Goal: Task Accomplishment & Management: Use online tool/utility

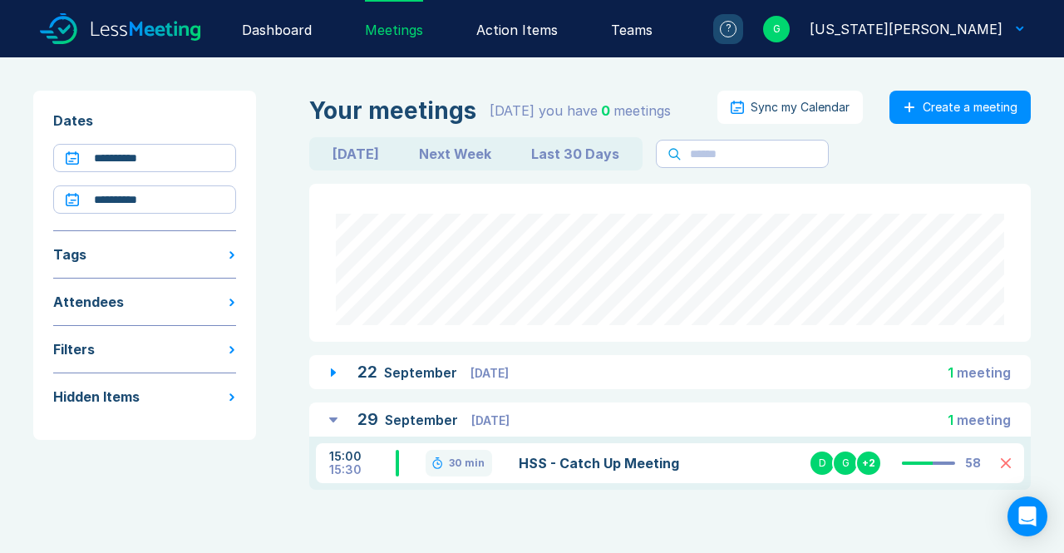
click at [558, 43] on div "Action Items" at bounding box center [516, 28] width 81 height 57
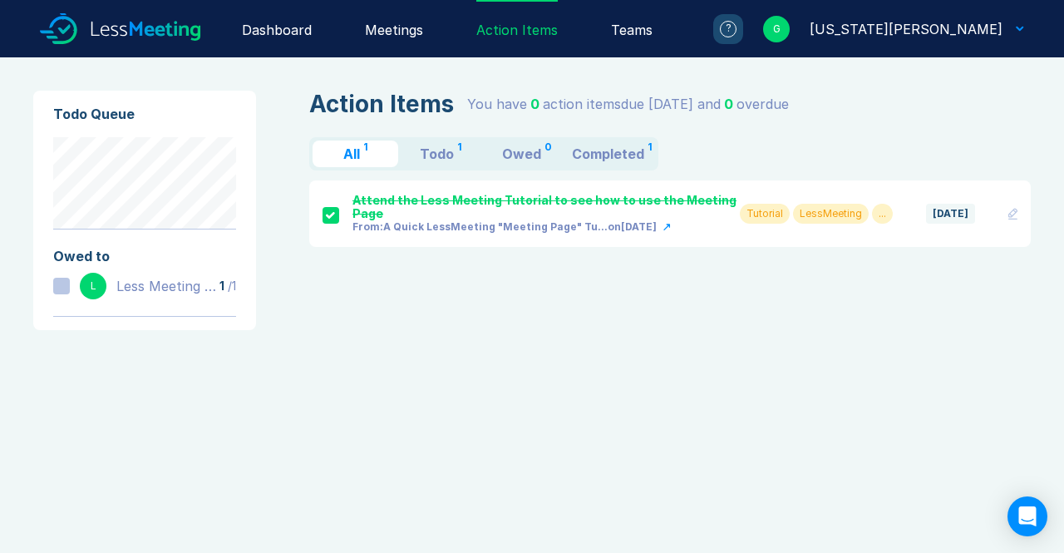
click at [423, 15] on div "Meetings" at bounding box center [394, 28] width 58 height 57
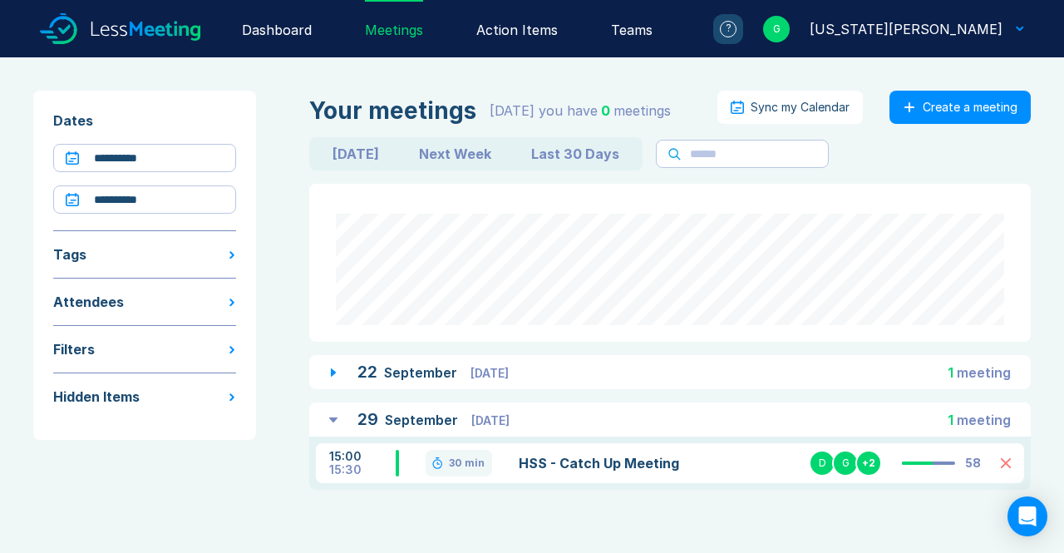
click at [520, 450] on div "15:00 15:30 30 min HSS - Catch Up Meeting D G + 2 58" at bounding box center [670, 463] width 708 height 40
click at [529, 466] on link "HSS - Catch Up Meeting" at bounding box center [632, 463] width 227 height 20
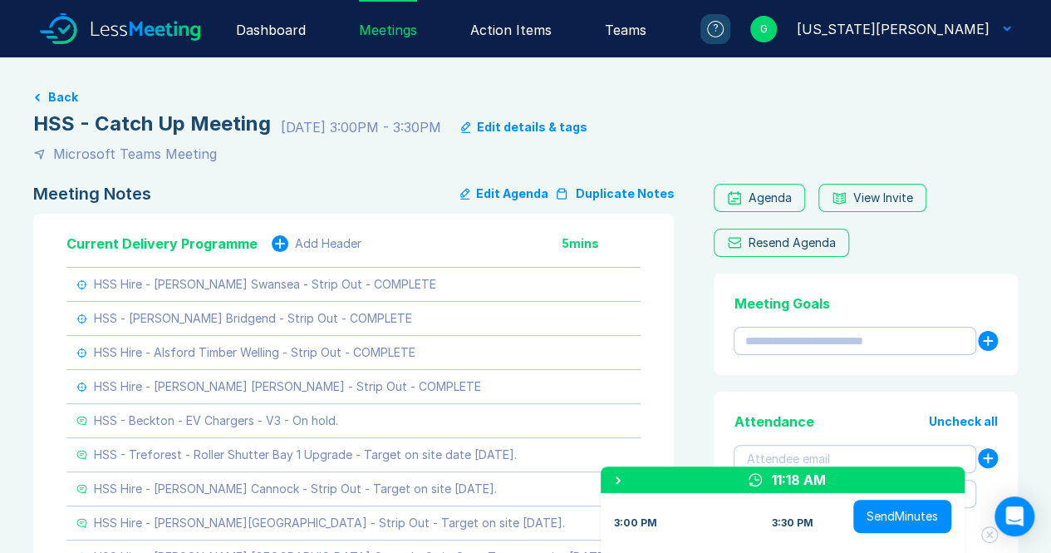
click at [96, 34] on icon at bounding box center [120, 28] width 161 height 57
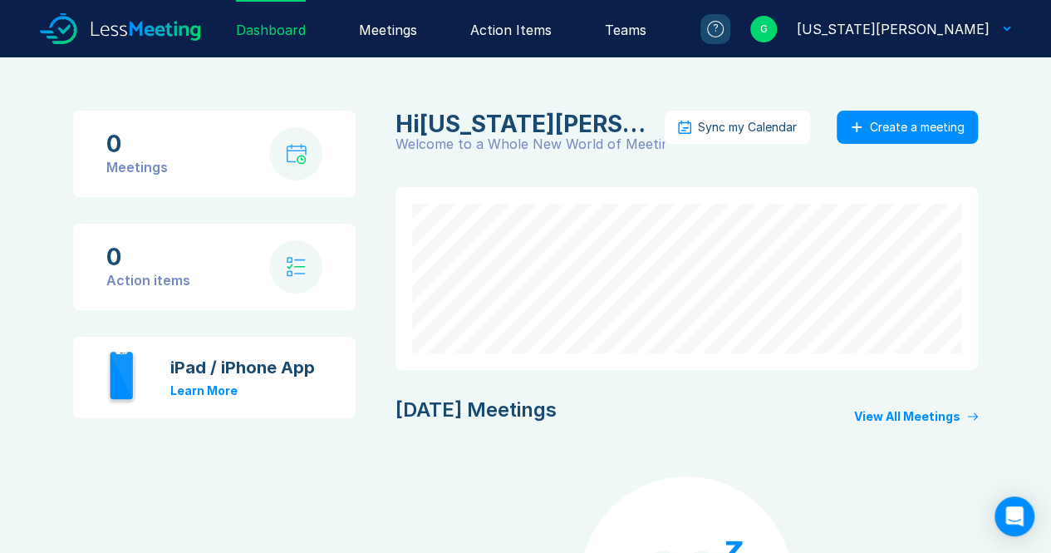
click at [415, 12] on div "Meetings" at bounding box center [388, 28] width 58 height 57
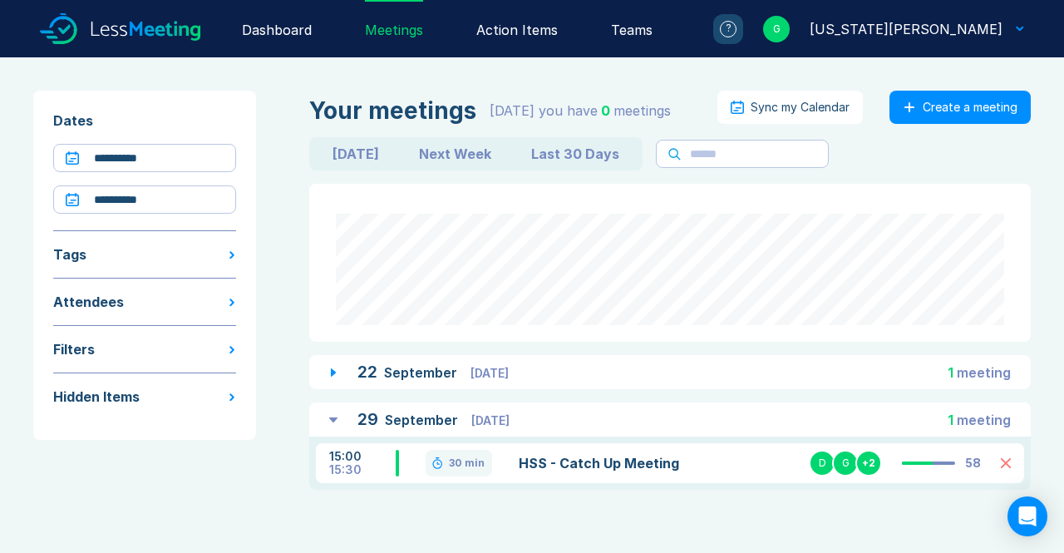
click at [594, 465] on link "HSS - Catch Up Meeting" at bounding box center [632, 463] width 227 height 20
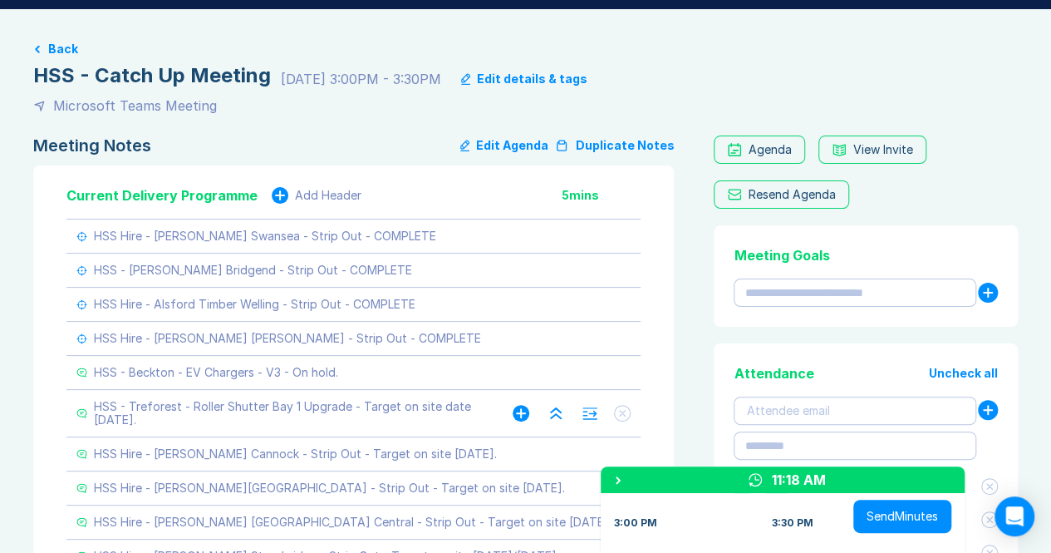
scroll to position [83, 0]
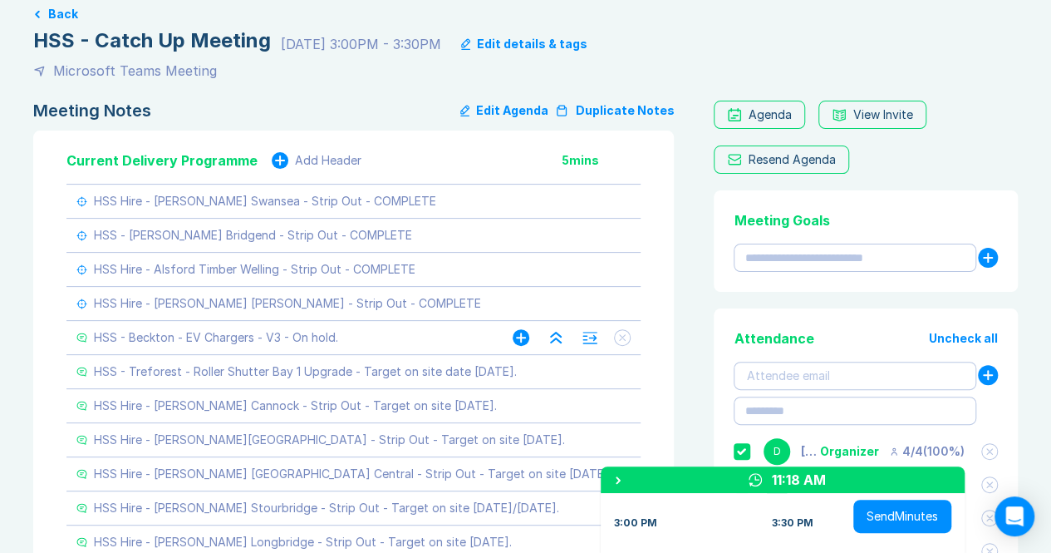
click at [522, 338] on icon at bounding box center [521, 337] width 10 height 10
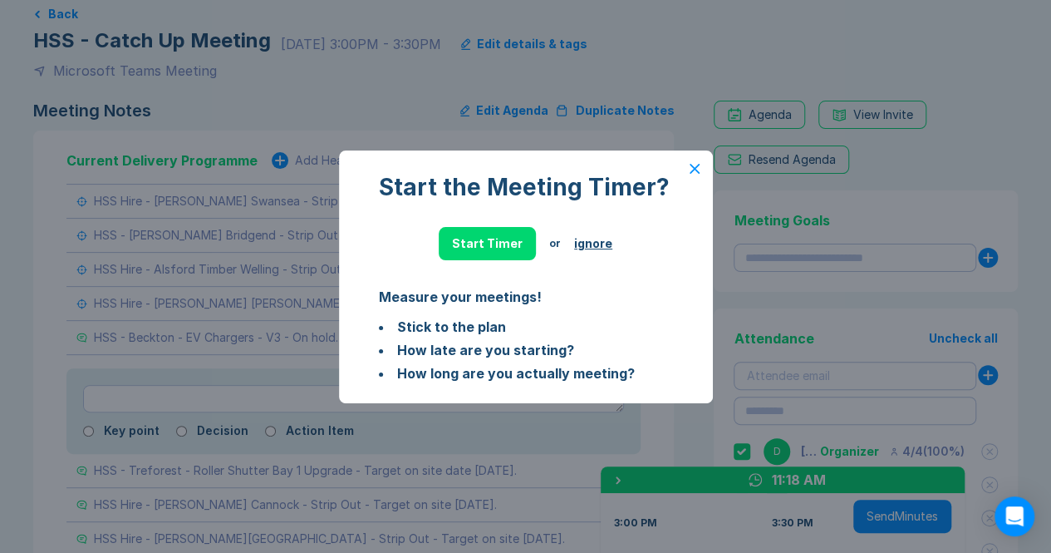
click at [693, 171] on icon at bounding box center [695, 169] width 10 height 10
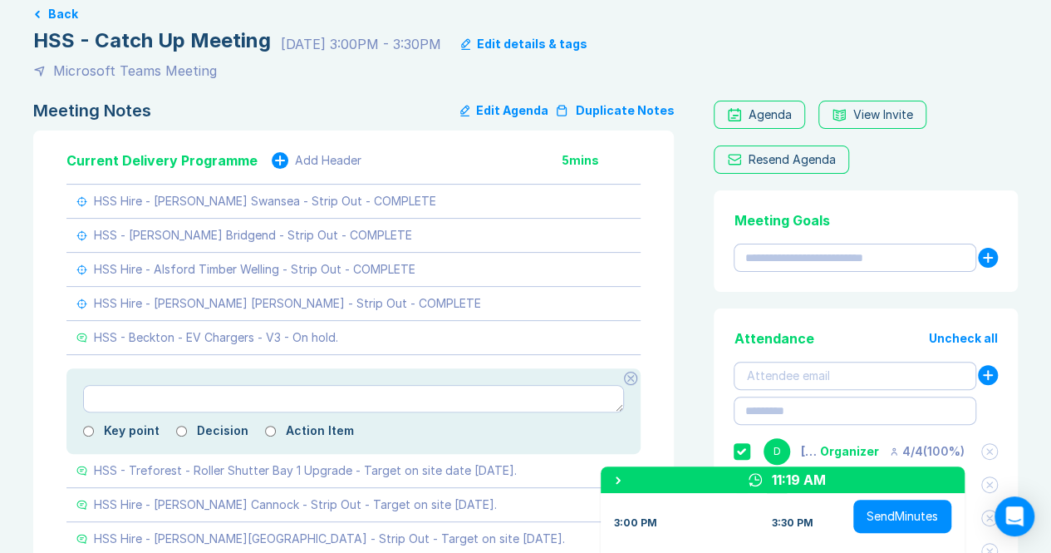
click at [626, 373] on div at bounding box center [630, 378] width 13 height 13
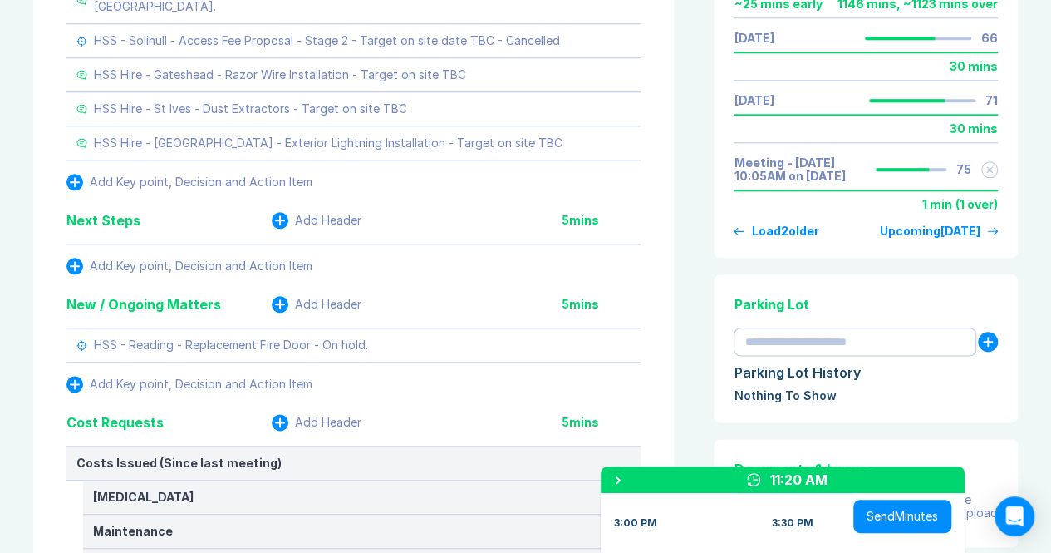
scroll to position [818, 0]
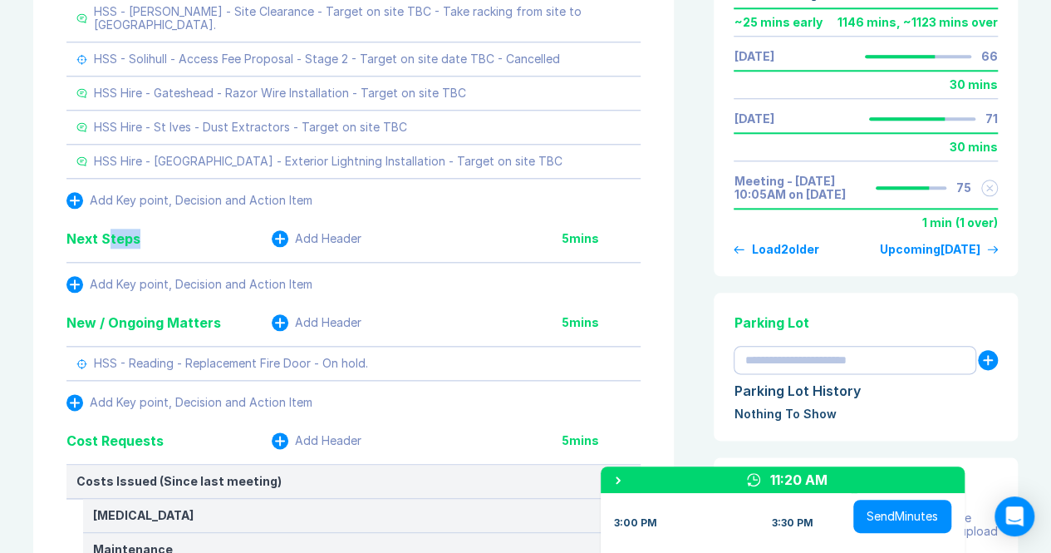
drag, startPoint x: 109, startPoint y: 219, endPoint x: 135, endPoint y: 222, distance: 26.0
click at [135, 229] on div "Next Steps" at bounding box center [103, 239] width 74 height 20
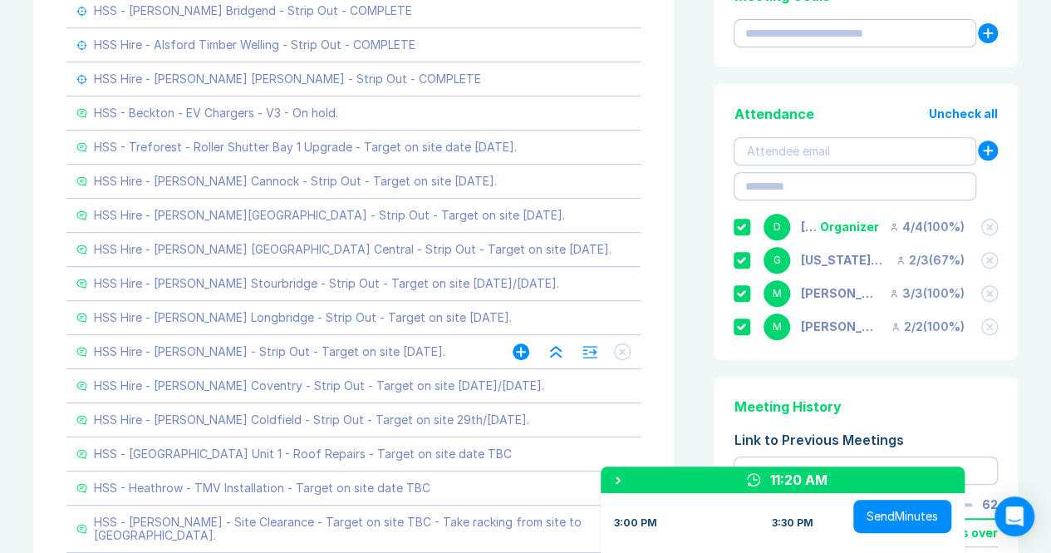
scroll to position [153, 0]
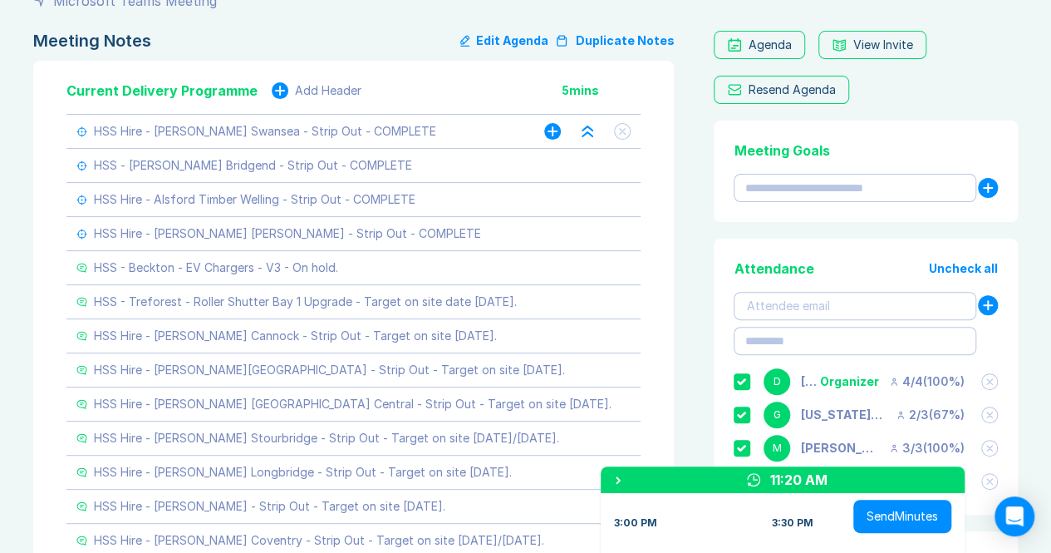
drag, startPoint x: 394, startPoint y: 242, endPoint x: 633, endPoint y: 131, distance: 263.7
click at [630, 134] on div "HSS Hire - Robert Price Swansea - Strip Out - COMPLETE" at bounding box center [353, 132] width 574 height 34
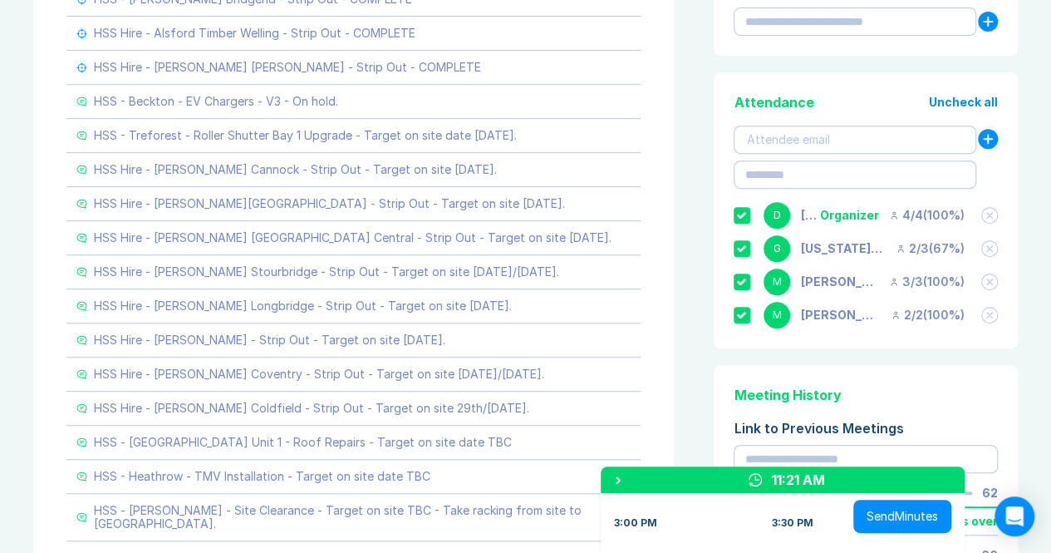
scroll to position [236, 0]
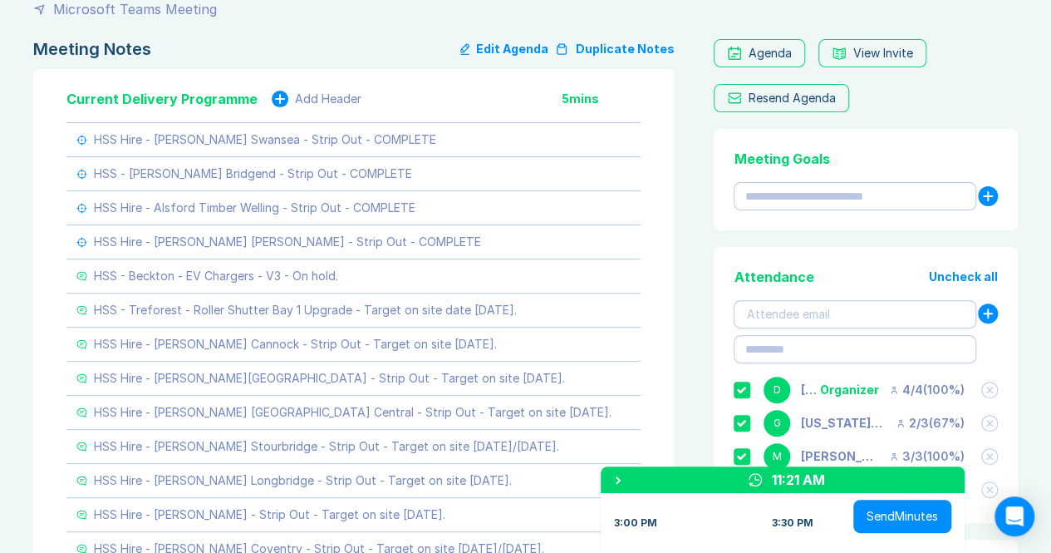
scroll to position [0, 0]
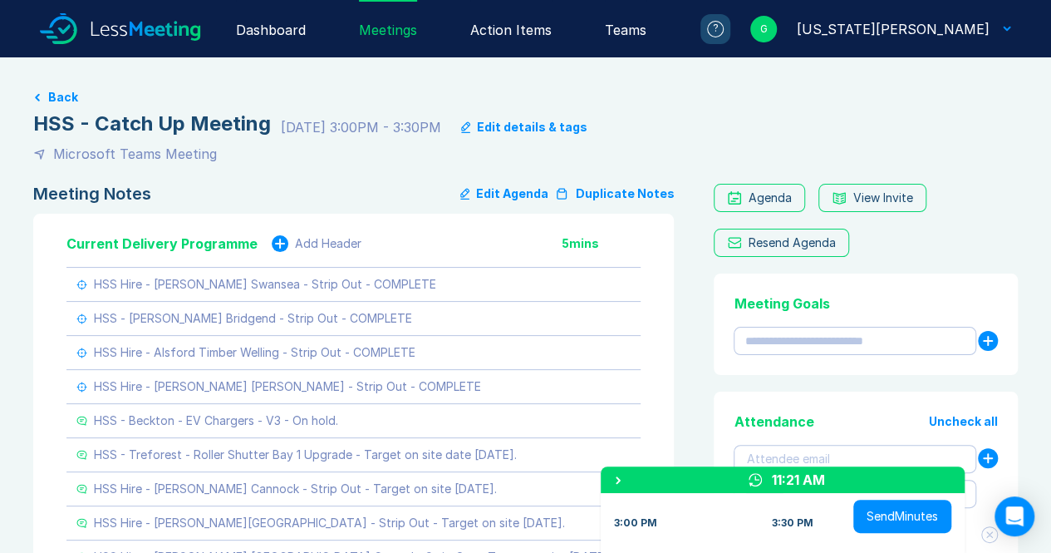
click at [874, 524] on button "Send Minutes" at bounding box center [903, 516] width 98 height 33
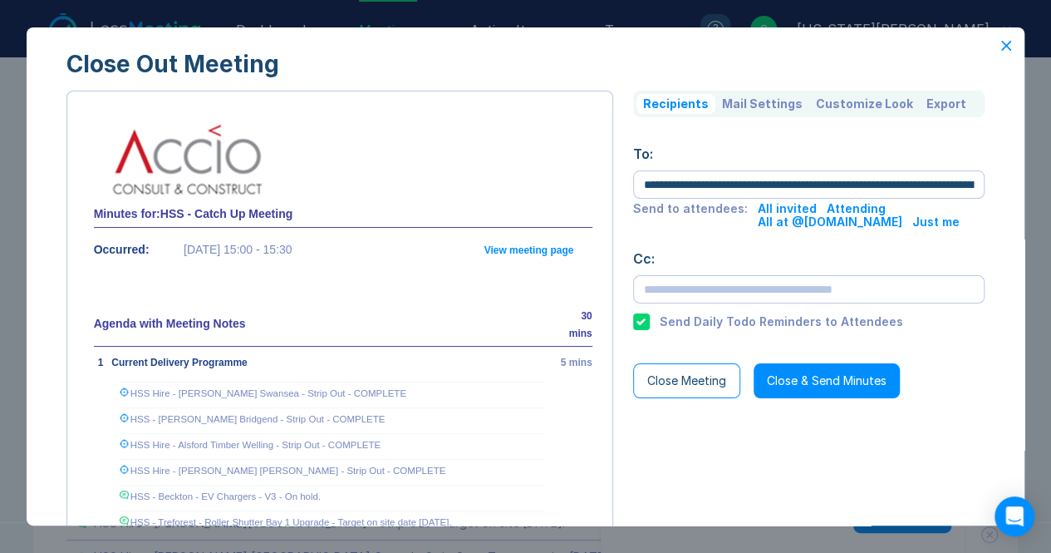
click at [1002, 48] on icon at bounding box center [1006, 46] width 8 height 8
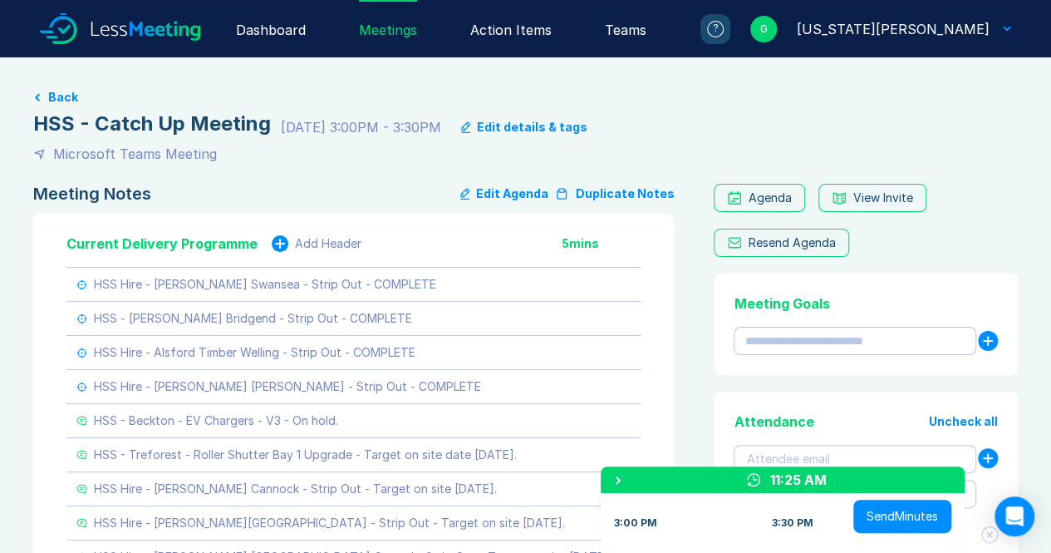
click at [417, 41] on div "Meetings" at bounding box center [388, 28] width 58 height 57
